Goal: Task Accomplishment & Management: Complete application form

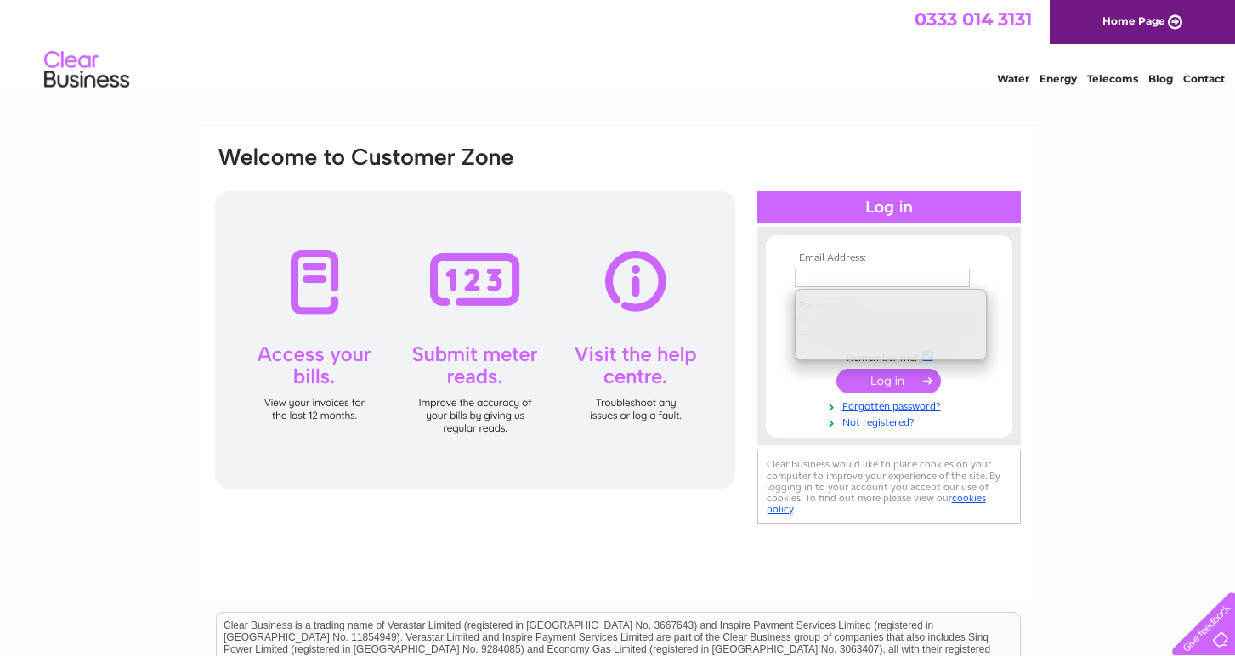
click at [892, 433] on div at bounding box center [888, 436] width 263 height 17
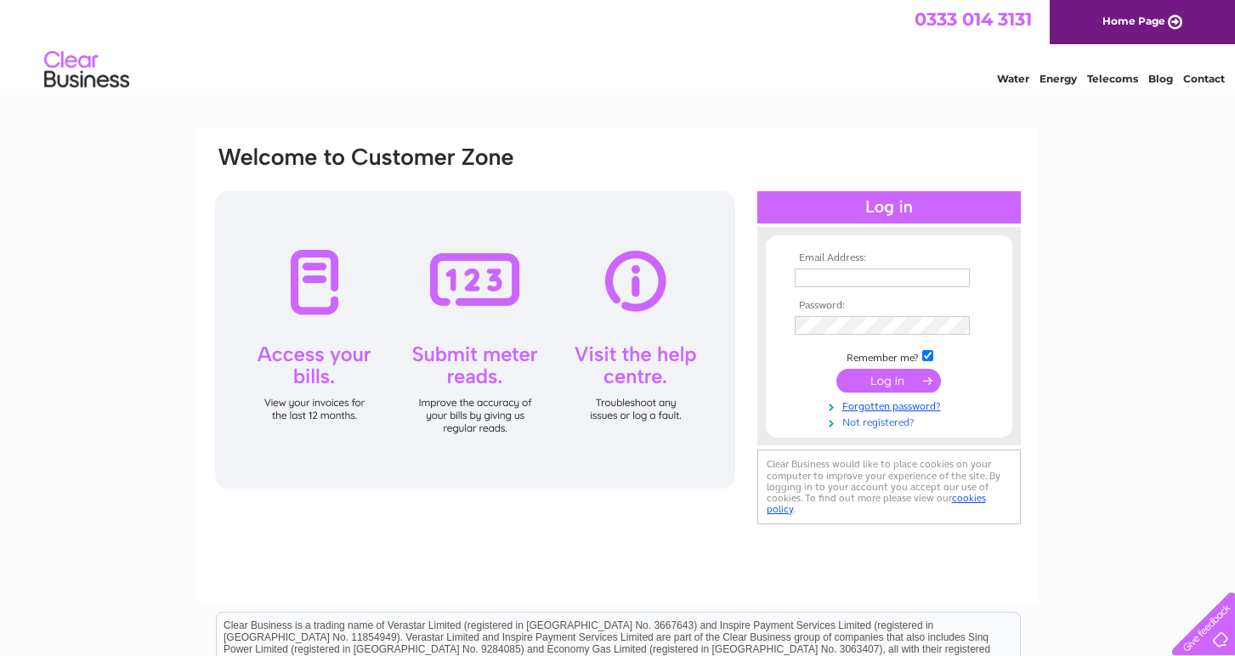
click at [892, 425] on link "Not registered?" at bounding box center [891, 421] width 193 height 16
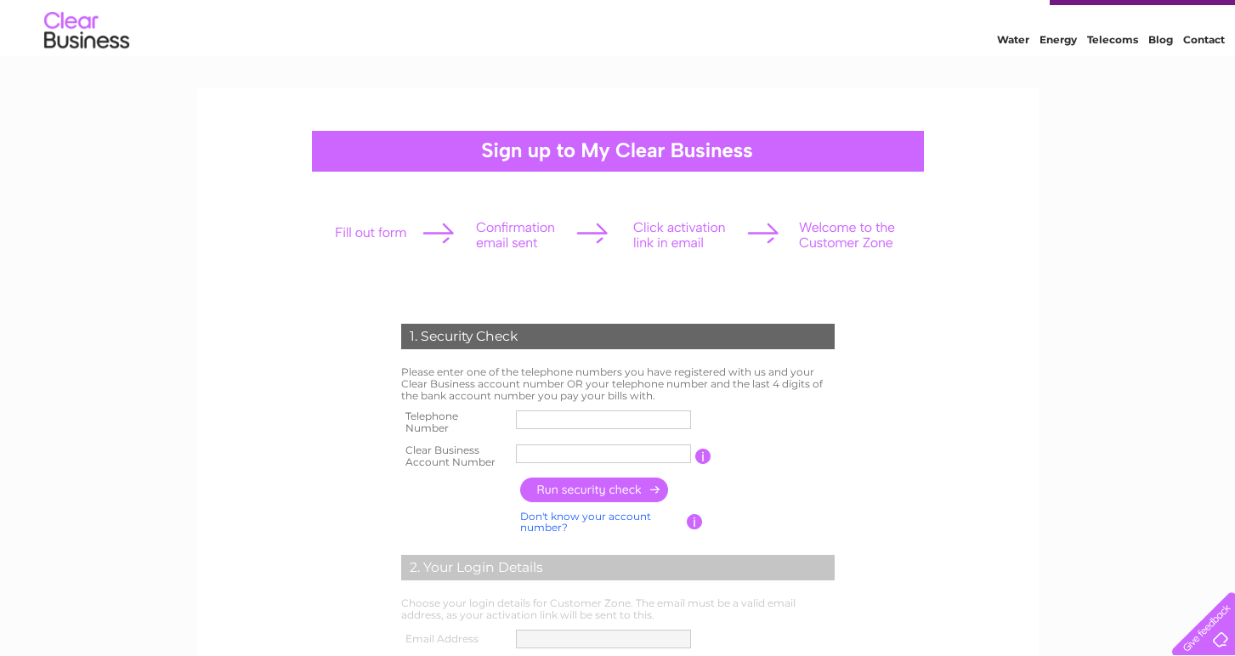
scroll to position [54, 0]
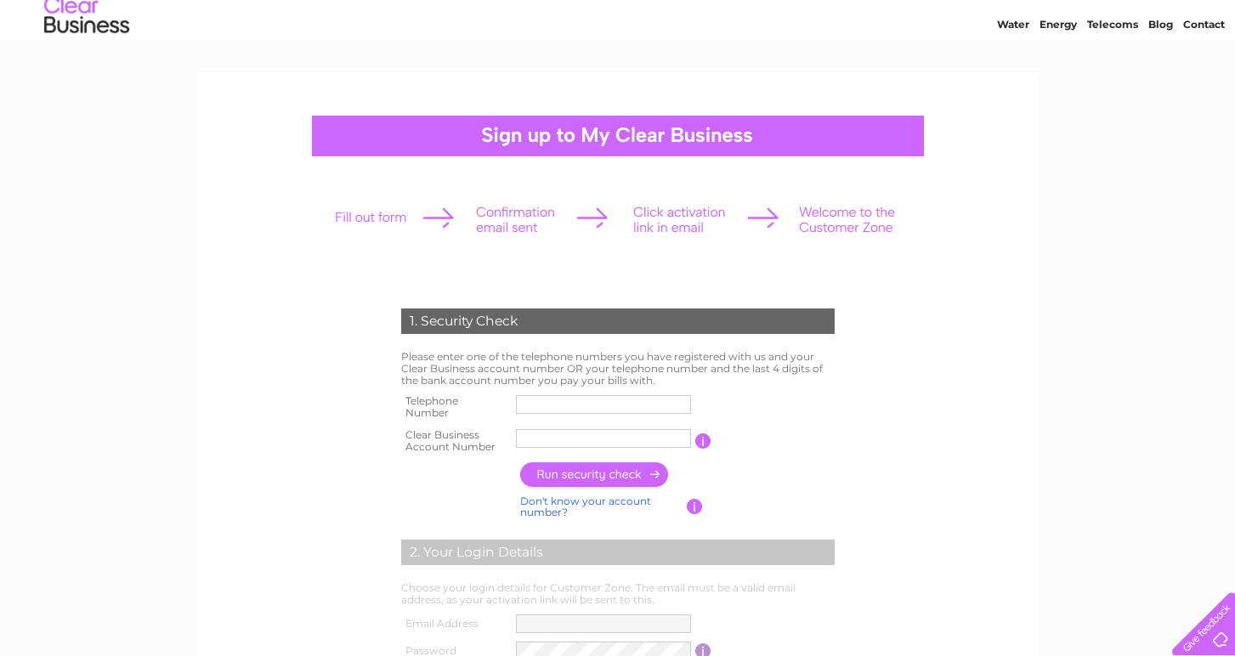
click at [596, 397] on input "text" at bounding box center [603, 404] width 175 height 19
paste input "0131 664 21"
type input "0131 664 21"
click at [577, 437] on input "text" at bounding box center [603, 438] width 175 height 19
type input "CB3032343"
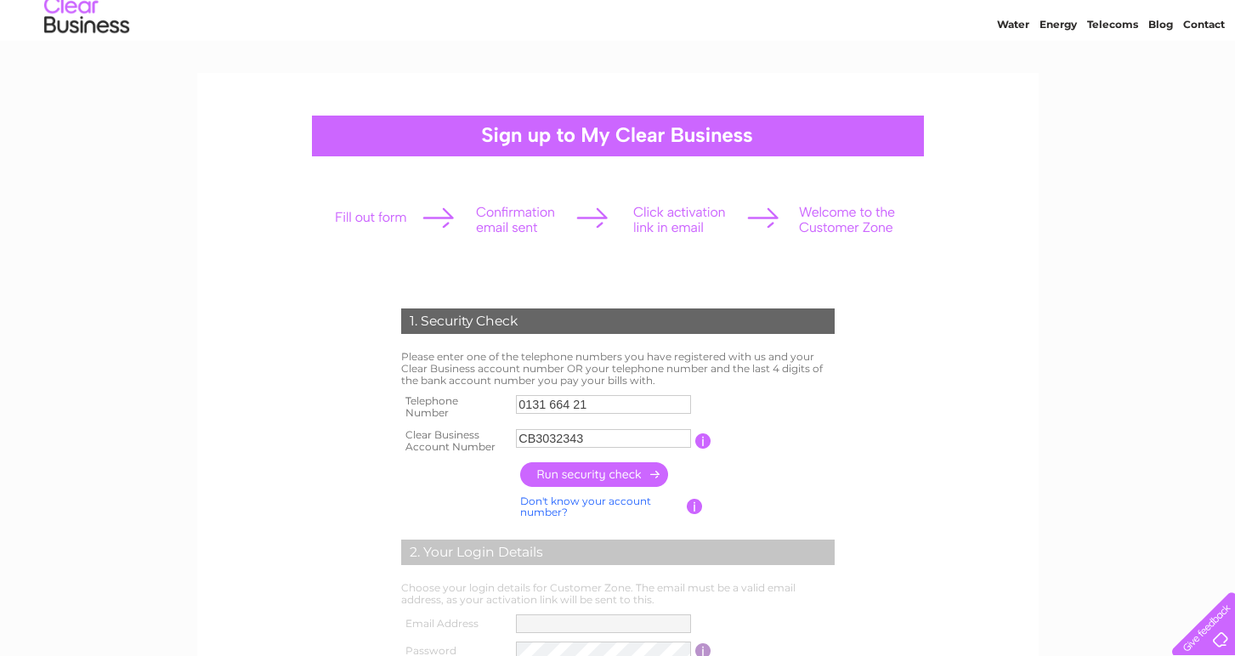
click at [585, 469] on input "button" at bounding box center [595, 474] width 150 height 25
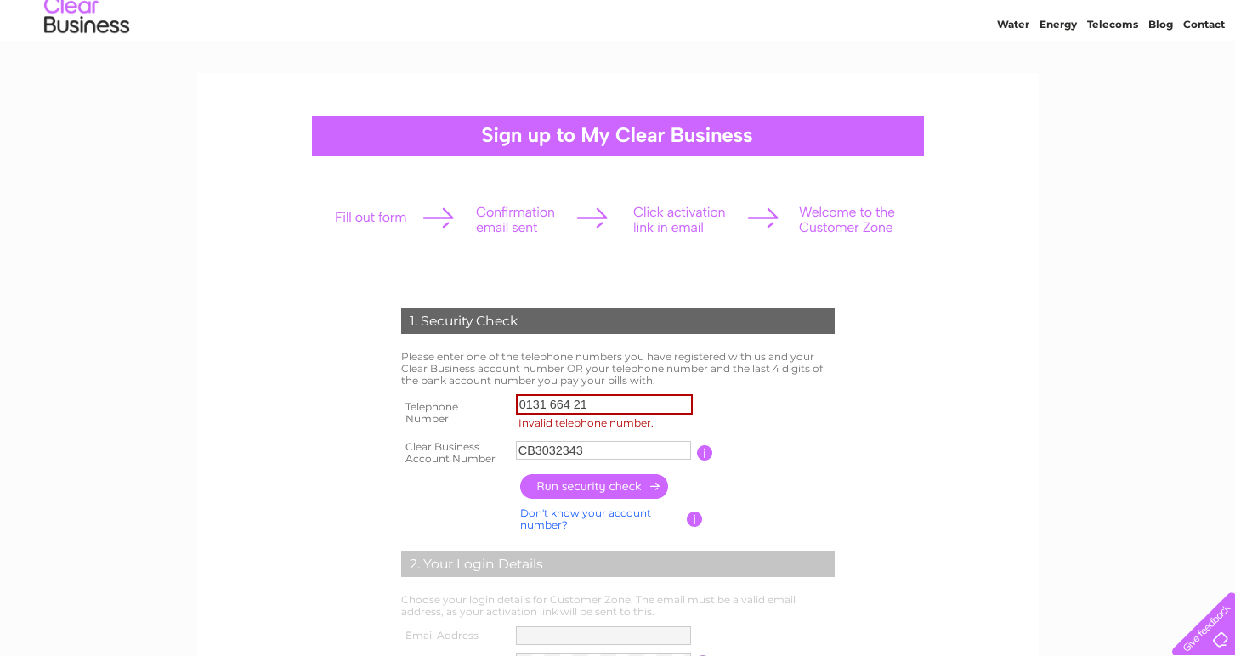
click at [591, 406] on input "0131 664 21" at bounding box center [604, 404] width 177 height 20
click at [612, 404] on input "013166421" at bounding box center [604, 404] width 177 height 20
click at [604, 494] on input "button" at bounding box center [595, 486] width 150 height 25
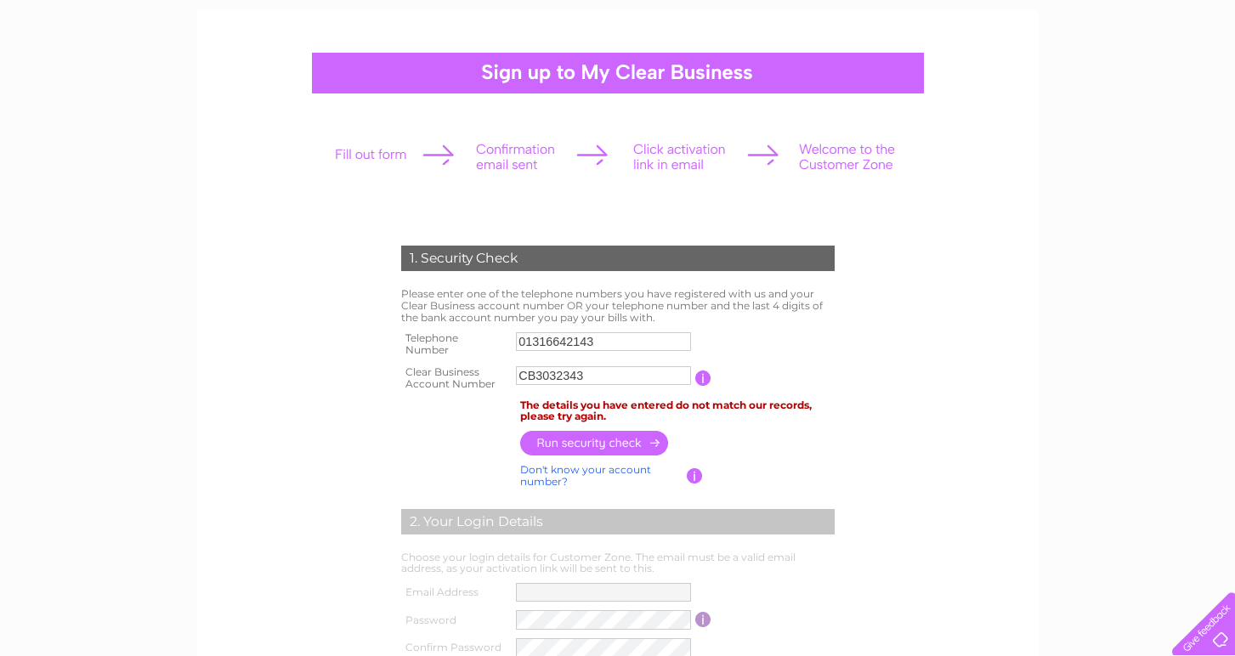
scroll to position [120, 0]
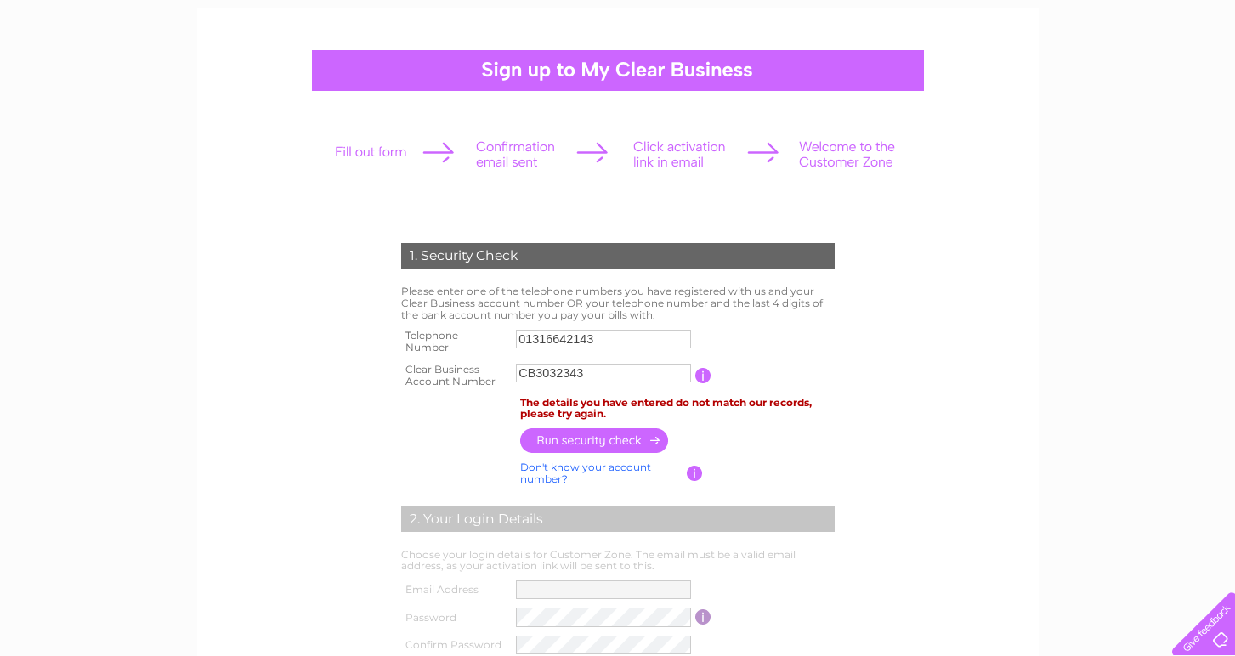
click at [615, 336] on input "01316642143" at bounding box center [603, 339] width 175 height 19
click at [615, 336] on input "01316642143" at bounding box center [604, 339] width 177 height 20
paste input "7435055792"
type input "07435055792"
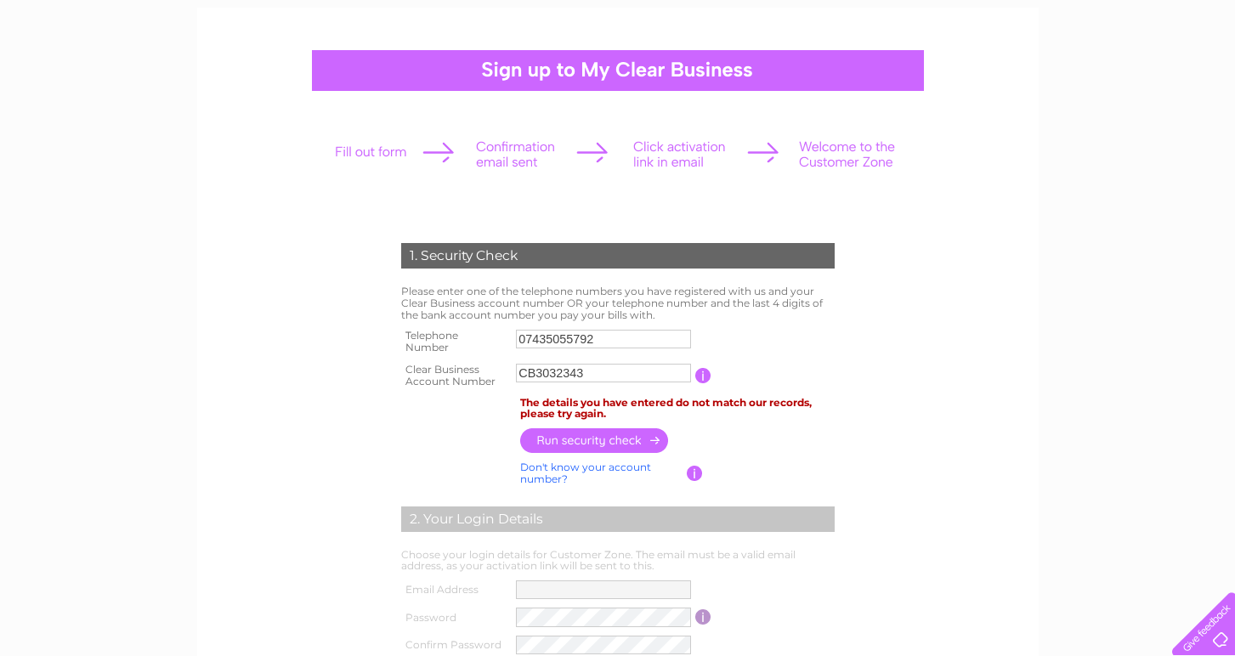
click at [584, 438] on input "button" at bounding box center [595, 440] width 150 height 25
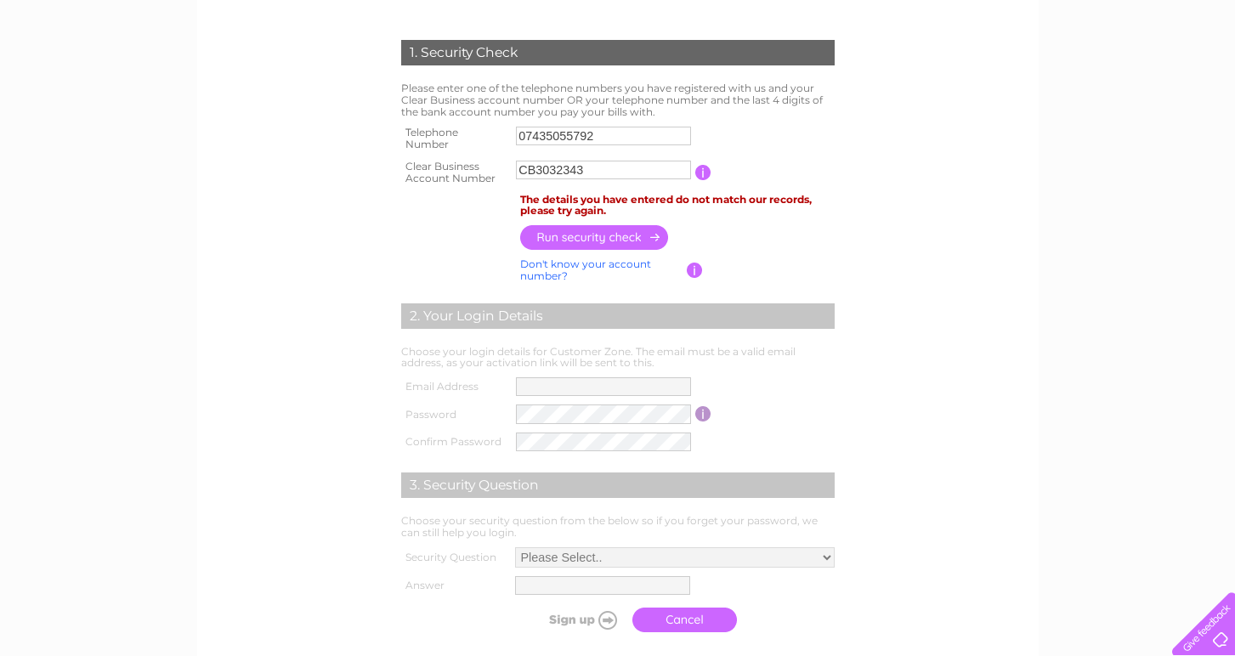
scroll to position [0, 0]
